Goal: Task Accomplishment & Management: Complete application form

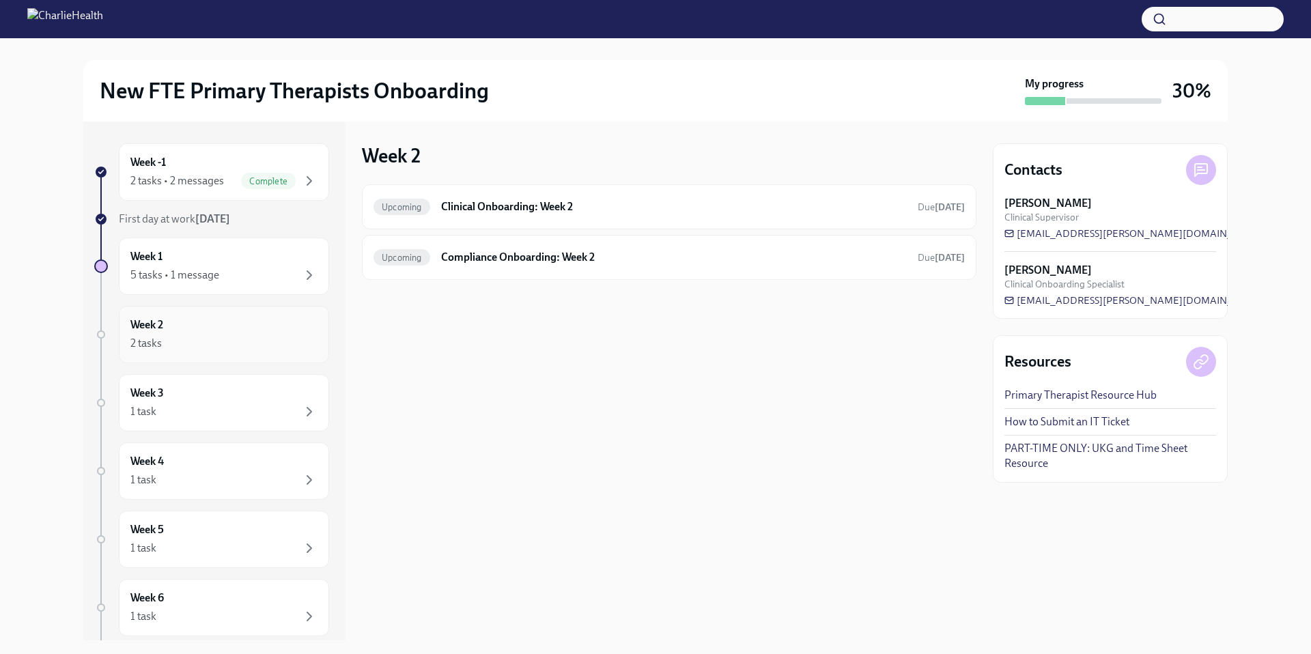
click at [211, 328] on div "Week 2 2 tasks" at bounding box center [223, 334] width 187 height 34
click at [201, 334] on div "Week 2 2 tasks" at bounding box center [223, 334] width 187 height 34
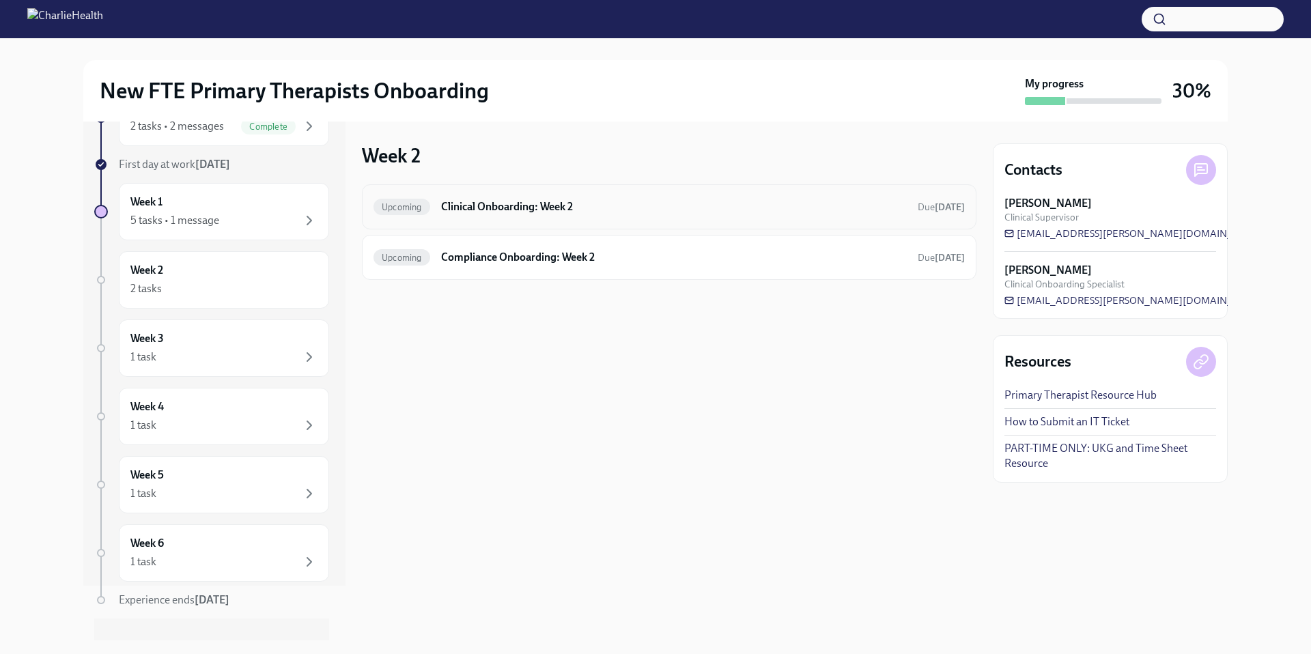
scroll to position [65, 0]
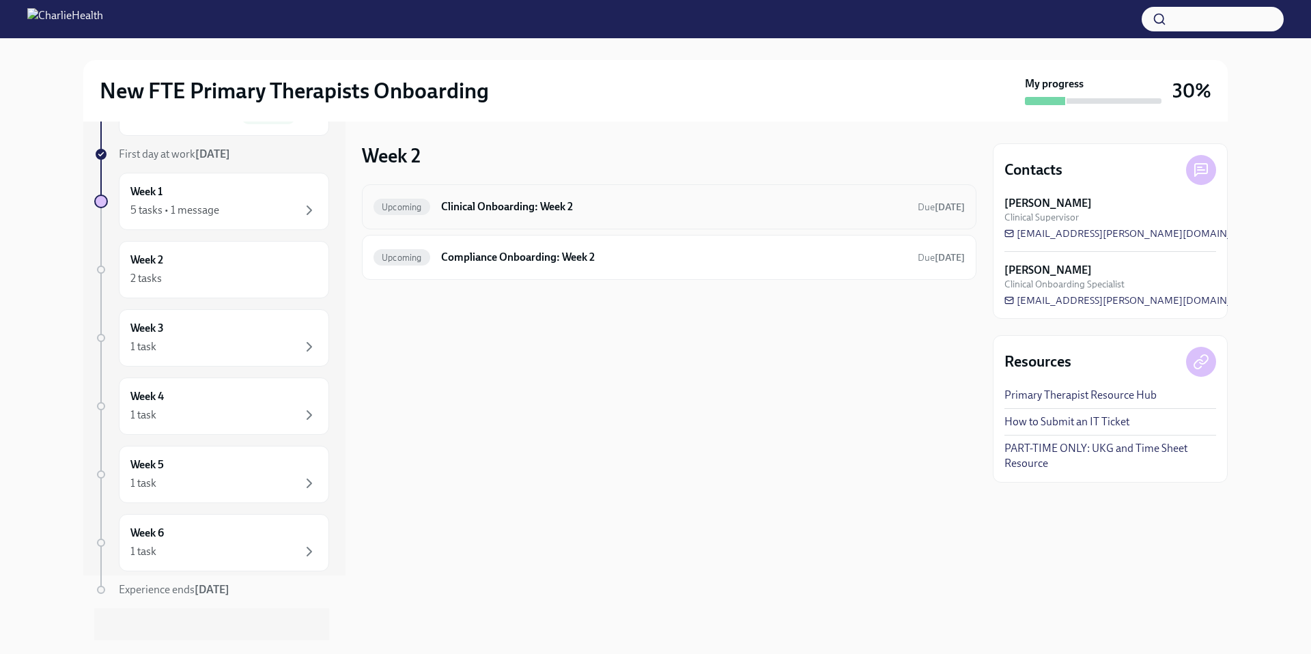
click at [536, 217] on div "Upcoming Clinical Onboarding: Week 2 Due [DATE]" at bounding box center [668, 207] width 591 height 22
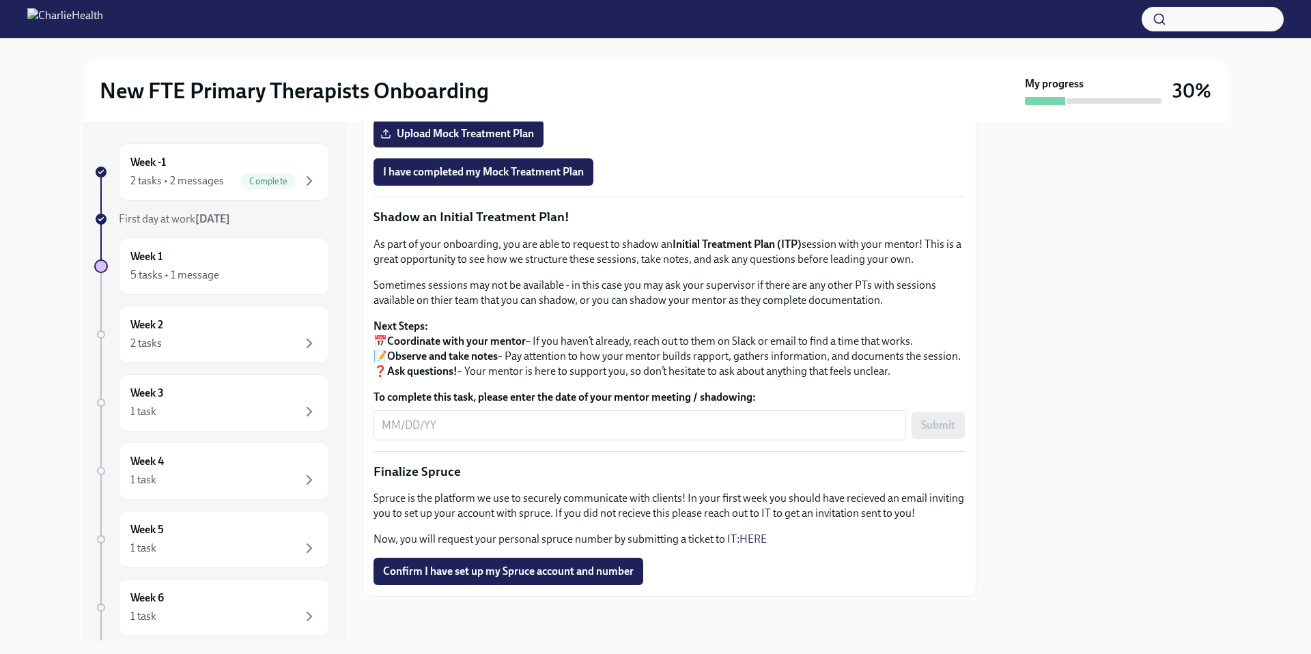
scroll to position [1361, 0]
click at [197, 175] on div "2 tasks • 2 messages" at bounding box center [177, 180] width 94 height 15
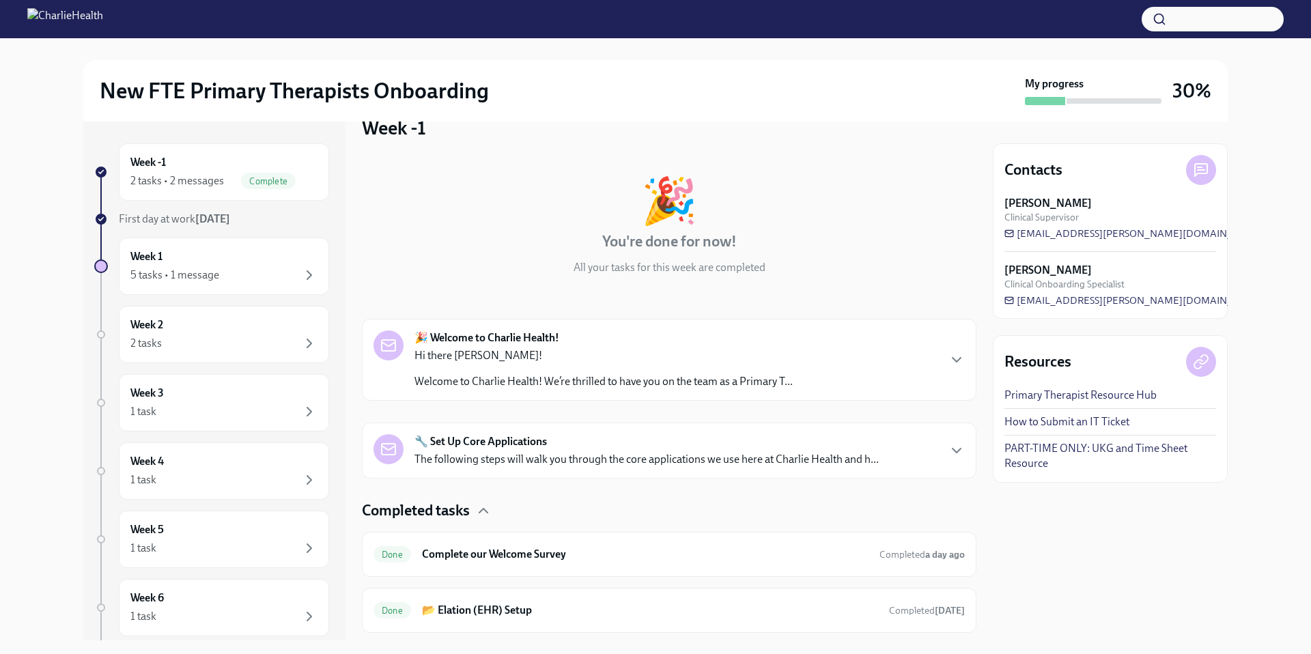
scroll to position [64, 0]
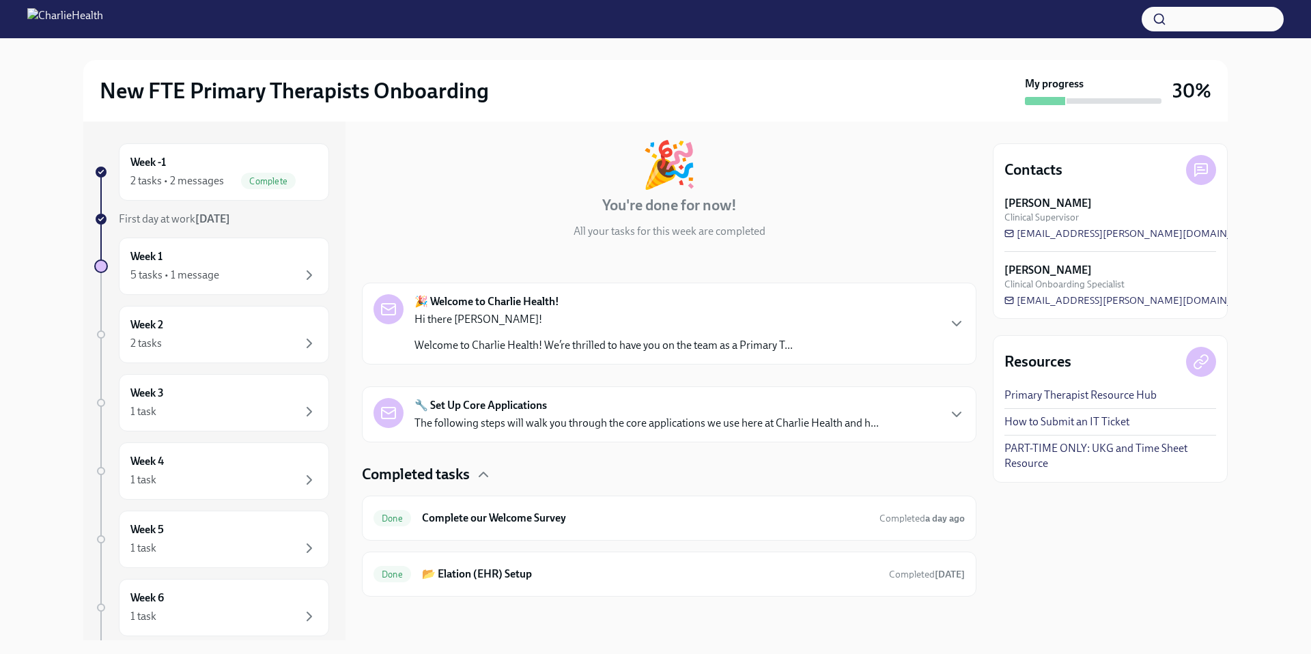
click at [582, 349] on p "Welcome to Charlie Health! We’re thrilled to have you on the team as a Primary …" at bounding box center [603, 345] width 378 height 15
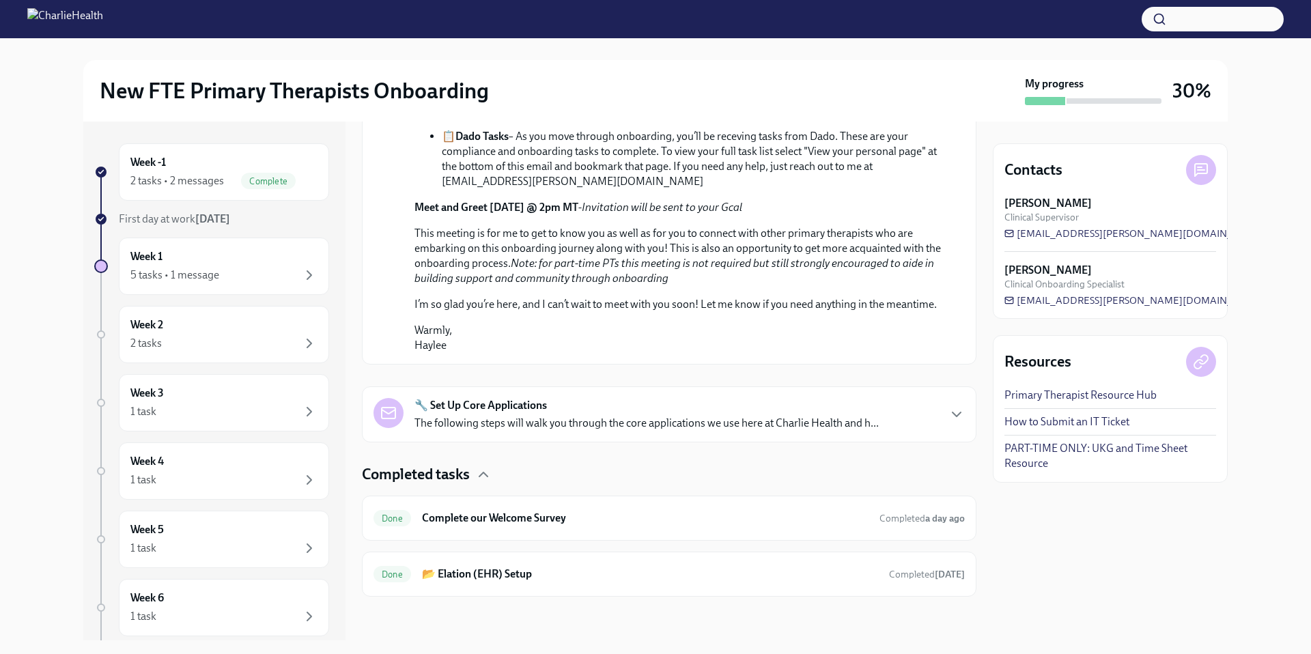
scroll to position [810, 0]
click at [532, 421] on p "The following steps will walk you through the core applications we use here at …" at bounding box center [646, 423] width 464 height 15
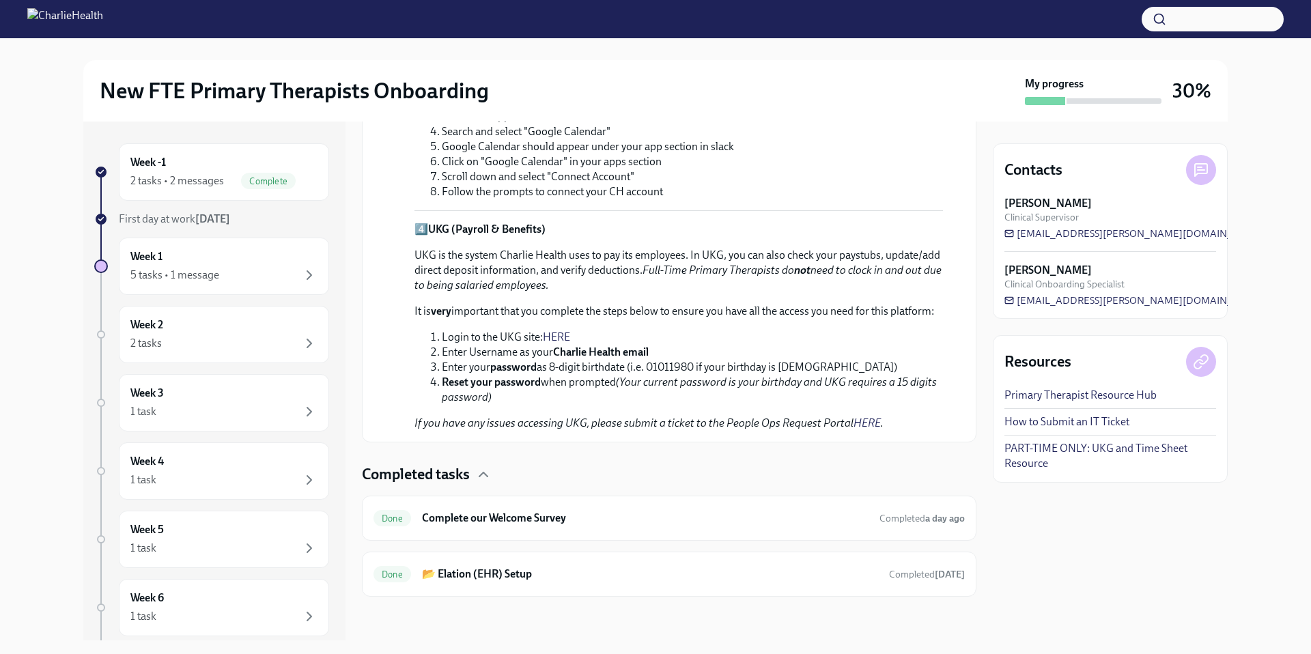
scroll to position [1693, 0]
click at [513, 531] on div "Done Complete our Welcome Survey Completed a day ago" at bounding box center [669, 518] width 615 height 45
click at [188, 180] on div "2 tasks • 2 messages" at bounding box center [177, 180] width 94 height 15
click at [192, 255] on div "Week 1 5 tasks • 1 message" at bounding box center [223, 266] width 187 height 34
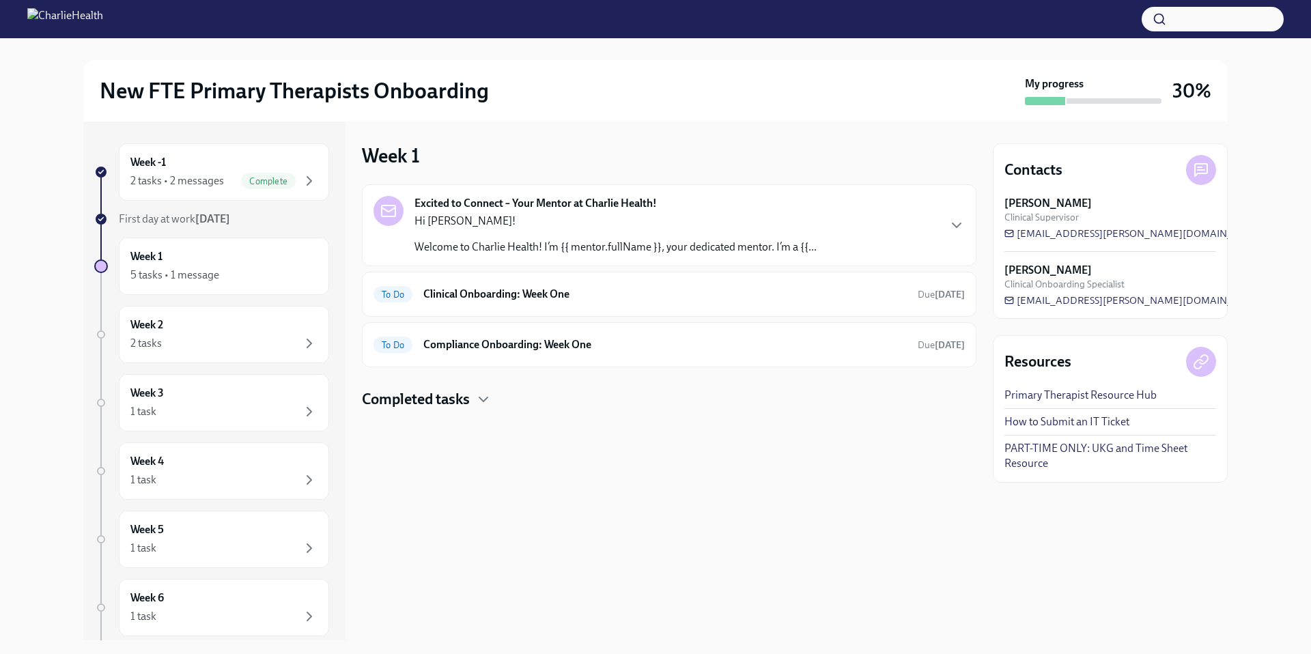
click at [615, 245] on p "Welcome to Charlie Health! I’m {{ mentor.fullName }}, your dedicated mentor. I’…" at bounding box center [615, 247] width 402 height 15
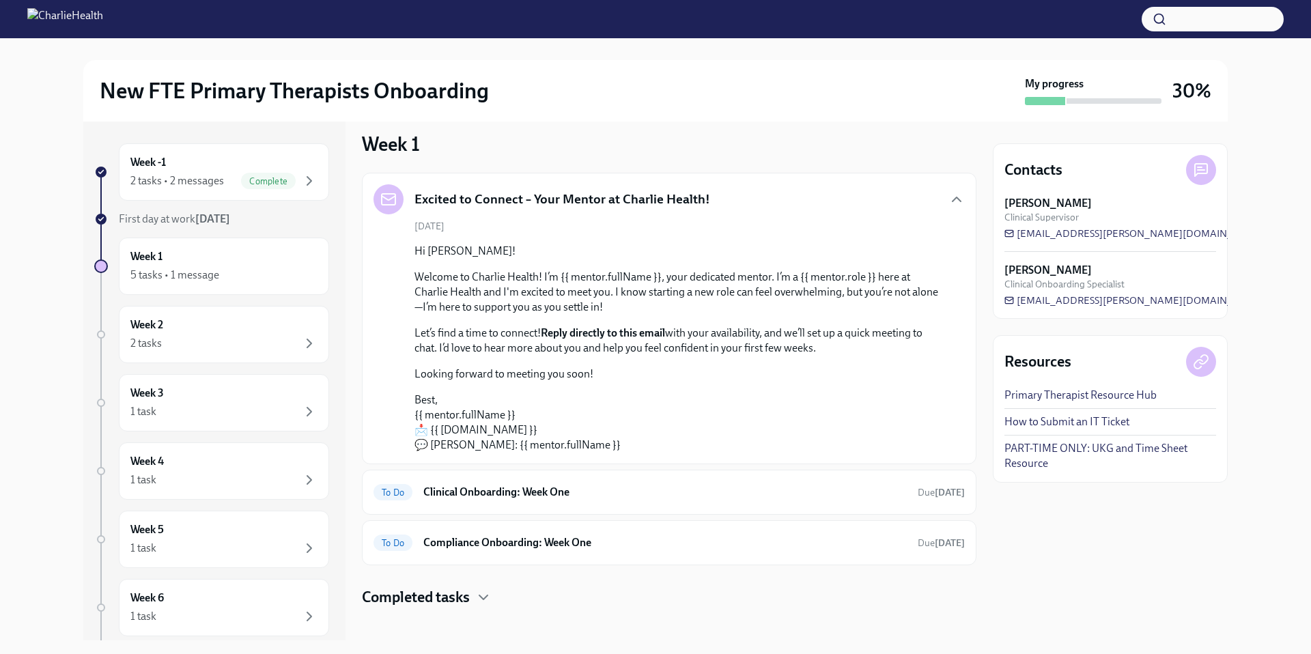
scroll to position [23, 0]
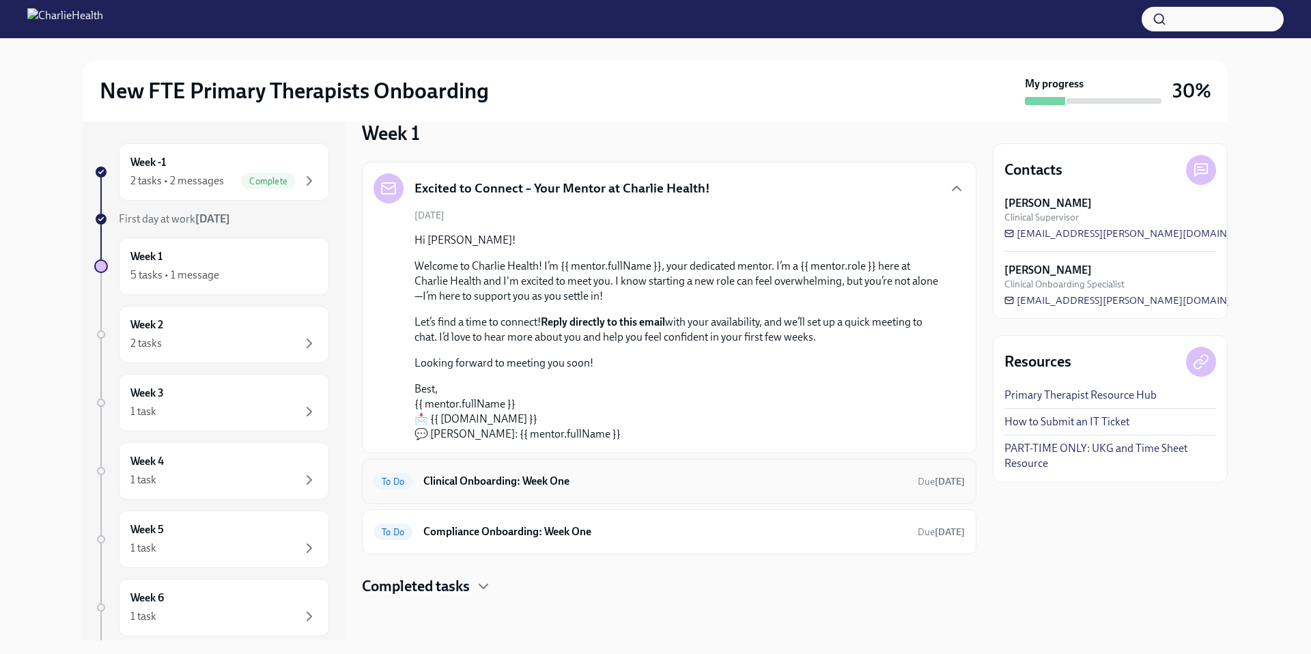
click at [491, 490] on div "To Do Clinical Onboarding: Week One Due [DATE]" at bounding box center [668, 481] width 591 height 22
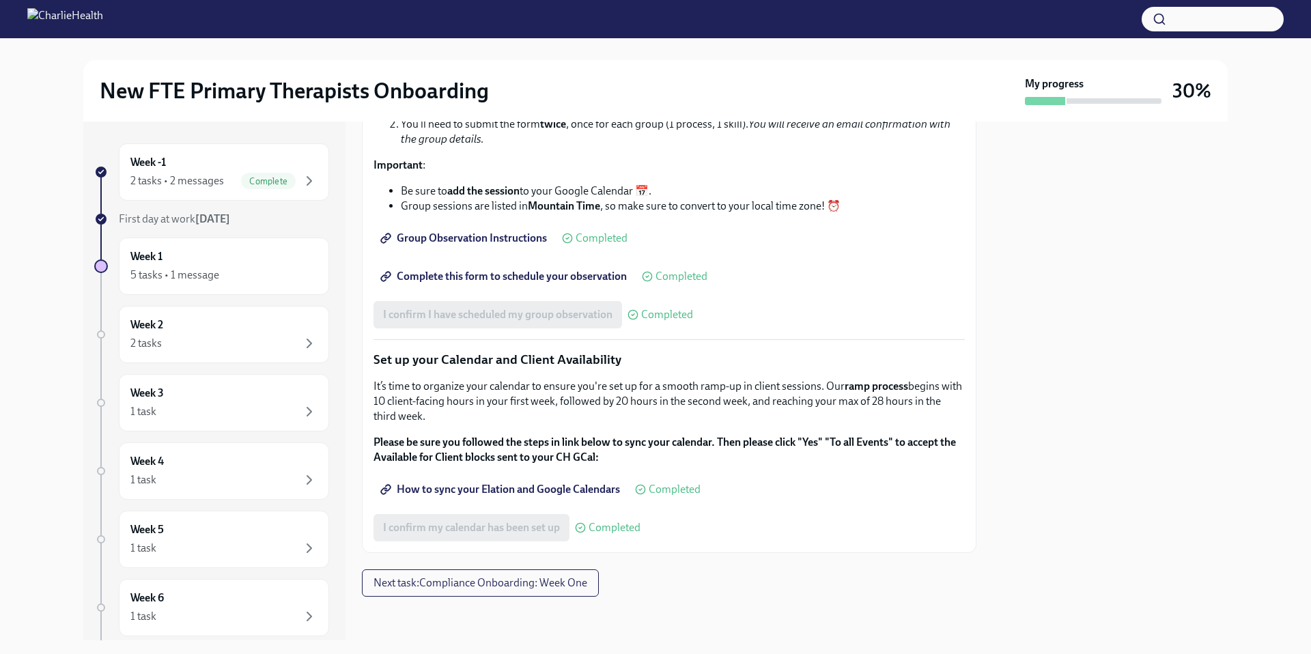
scroll to position [1839, 0]
click at [541, 283] on span "Complete this form to schedule your observation" at bounding box center [505, 277] width 244 height 14
